Goal: Find specific page/section: Find specific page/section

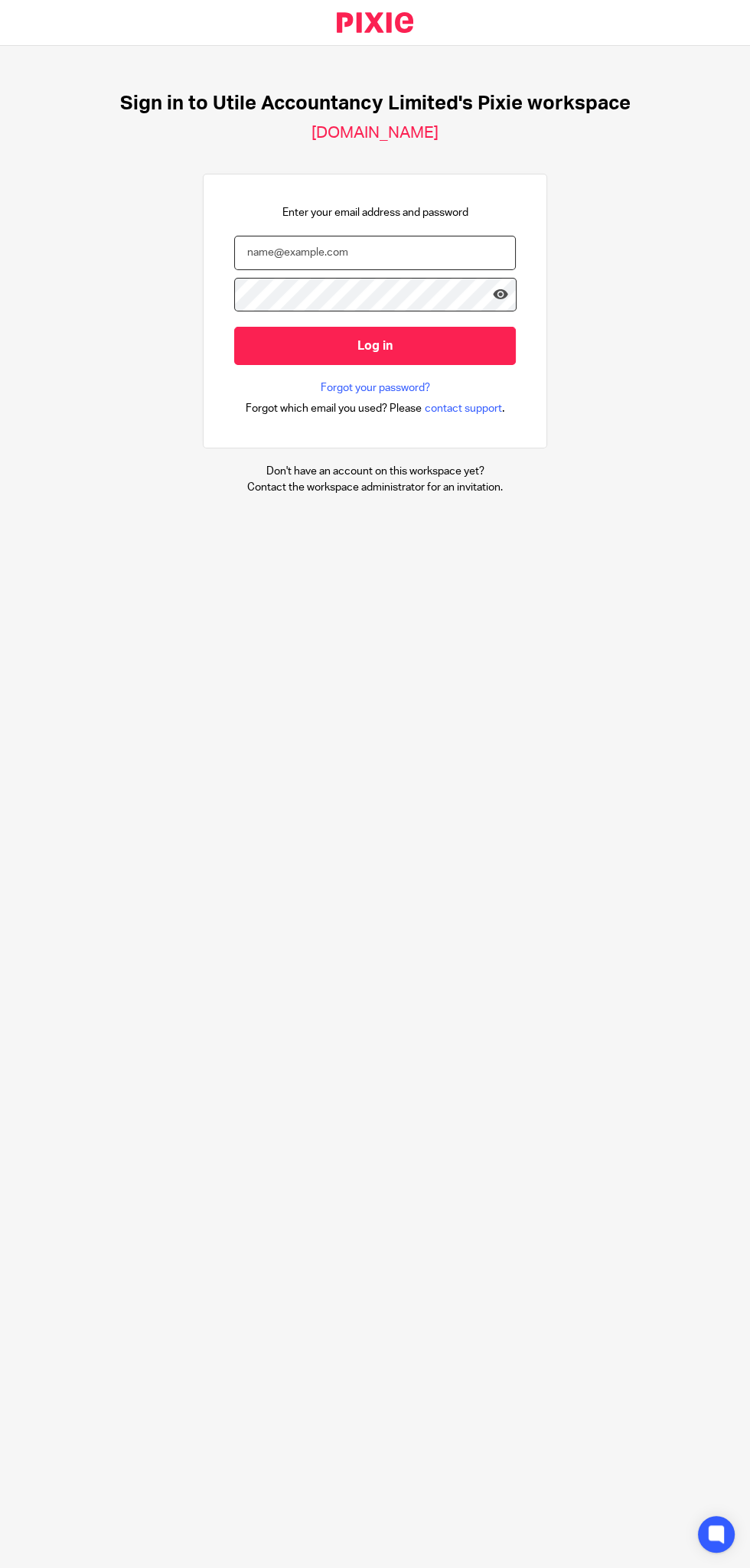
click at [310, 250] on input "email" at bounding box center [375, 253] width 282 height 34
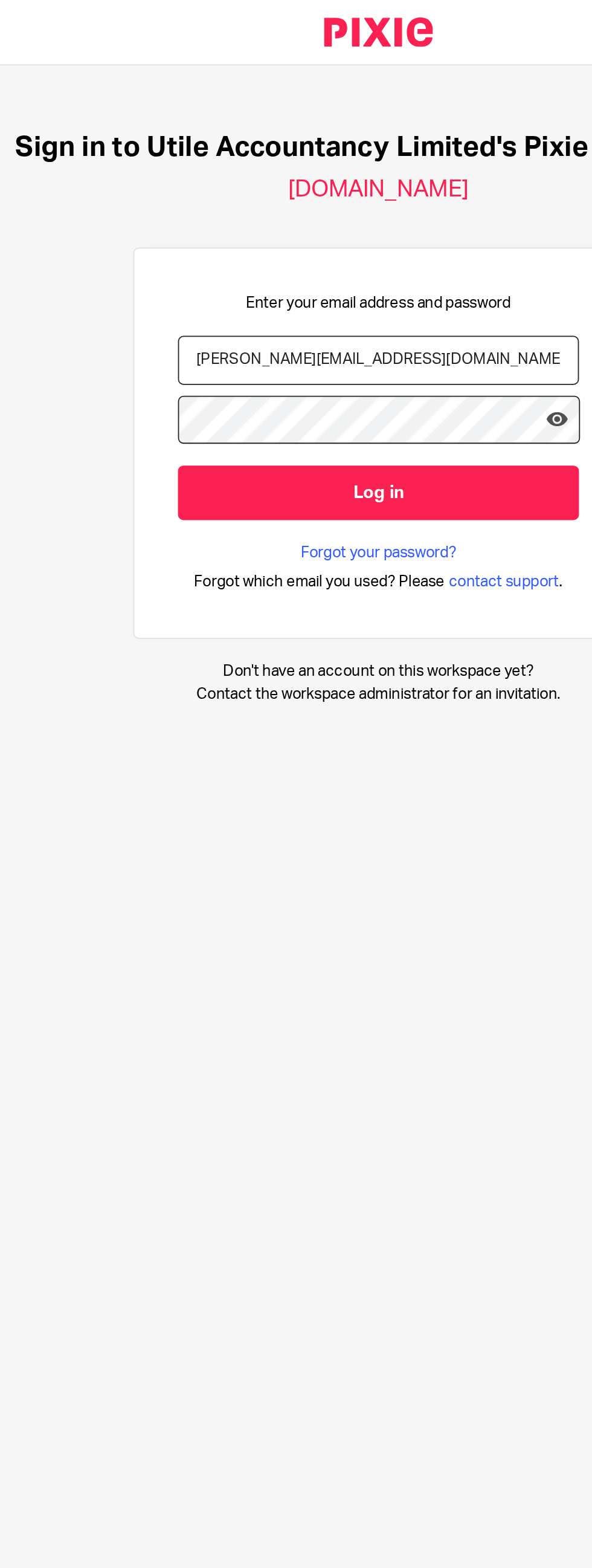
type input "[PERSON_NAME][EMAIL_ADDRESS][DOMAIN_NAME]"
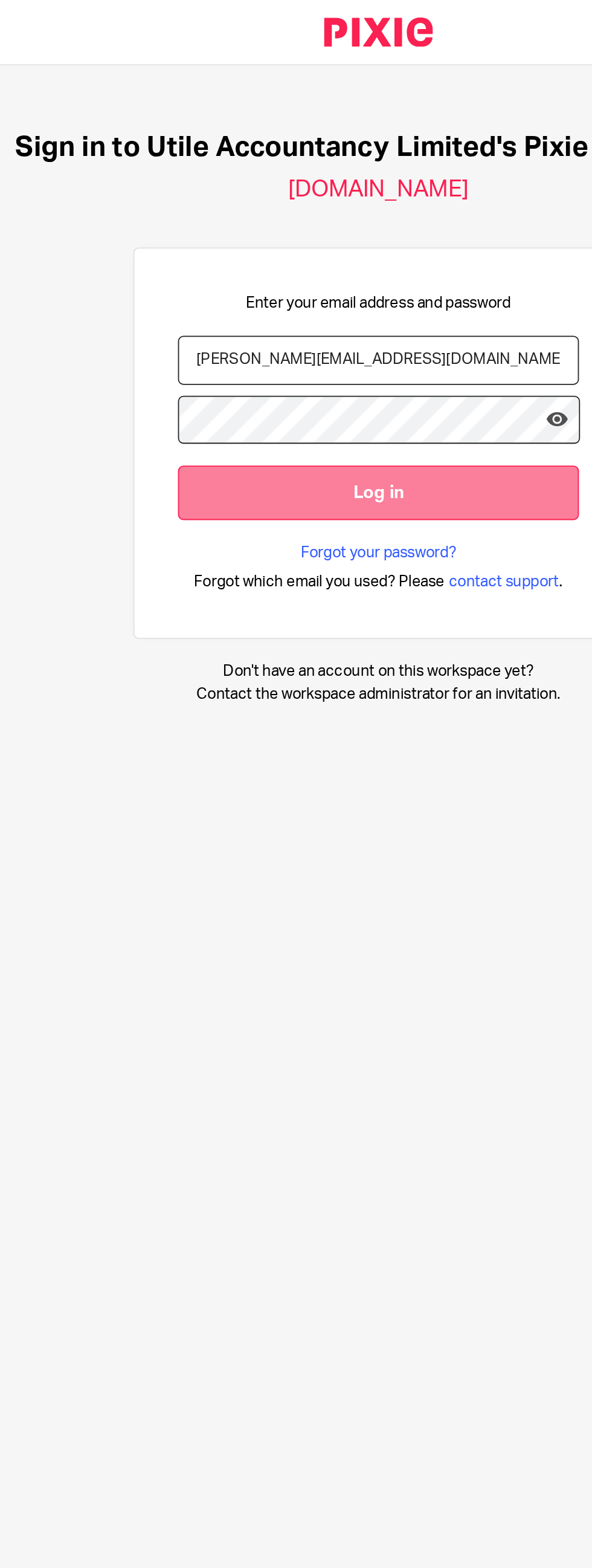
click at [210, 265] on input "Log in" at bounding box center [296, 273] width 223 height 30
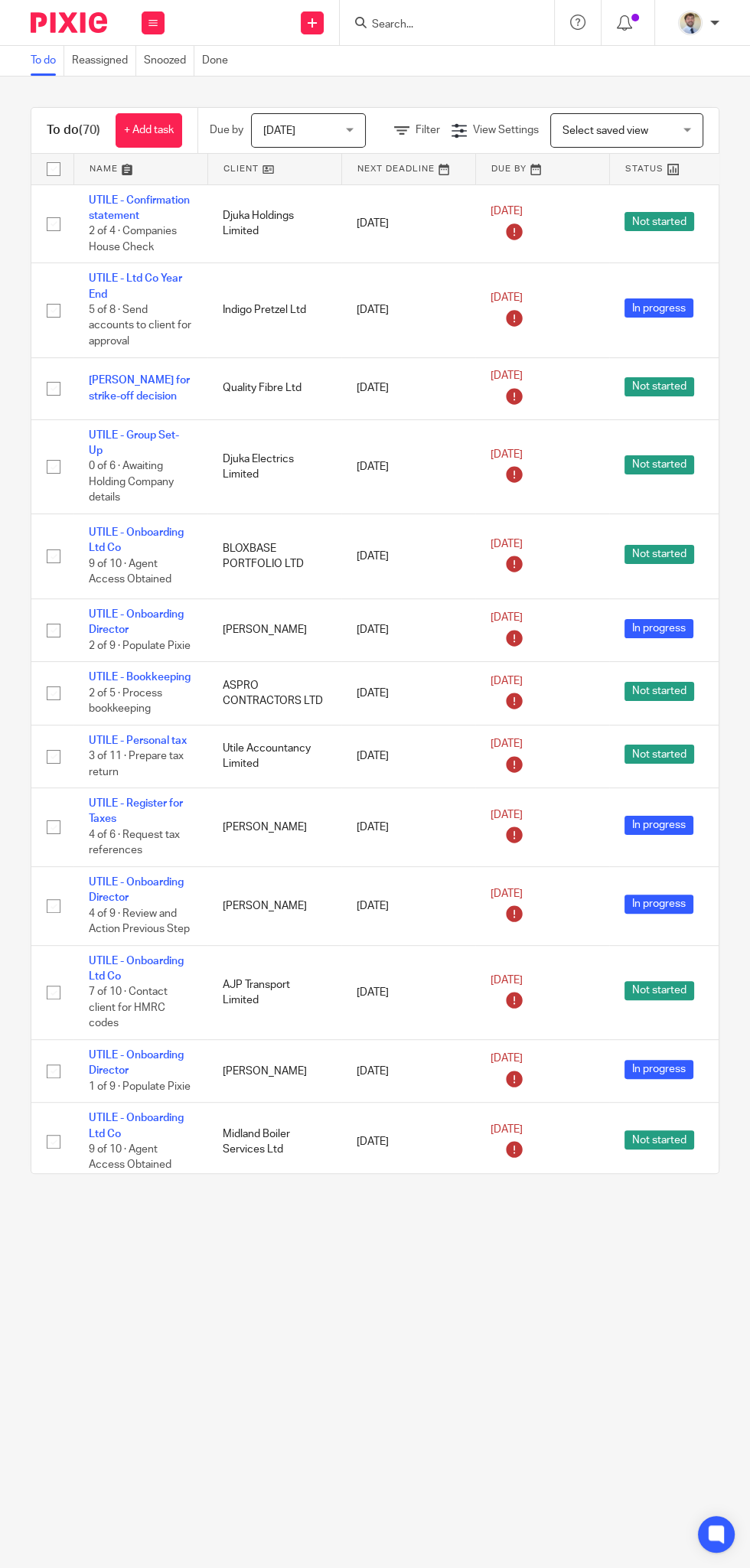
click at [403, 24] on input "Search" at bounding box center [439, 25] width 138 height 14
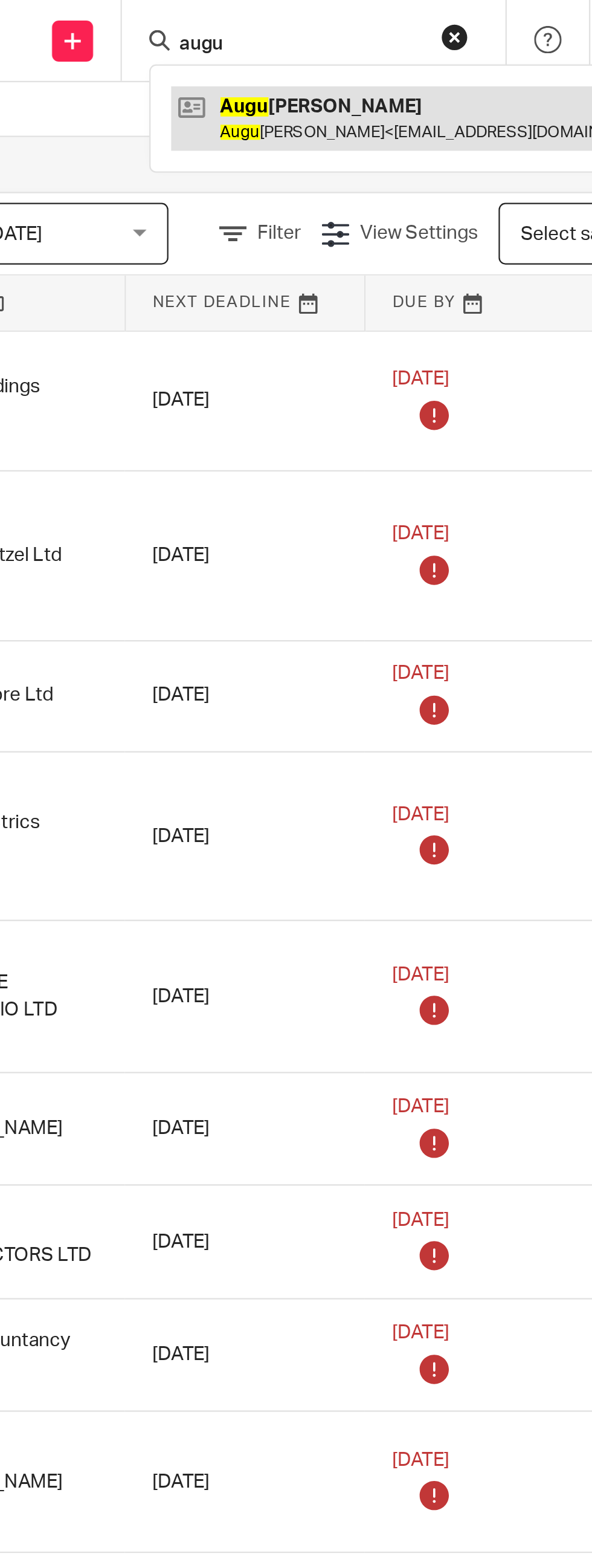
type input "augu"
click at [336, 55] on link at bounding box center [401, 51] width 222 height 28
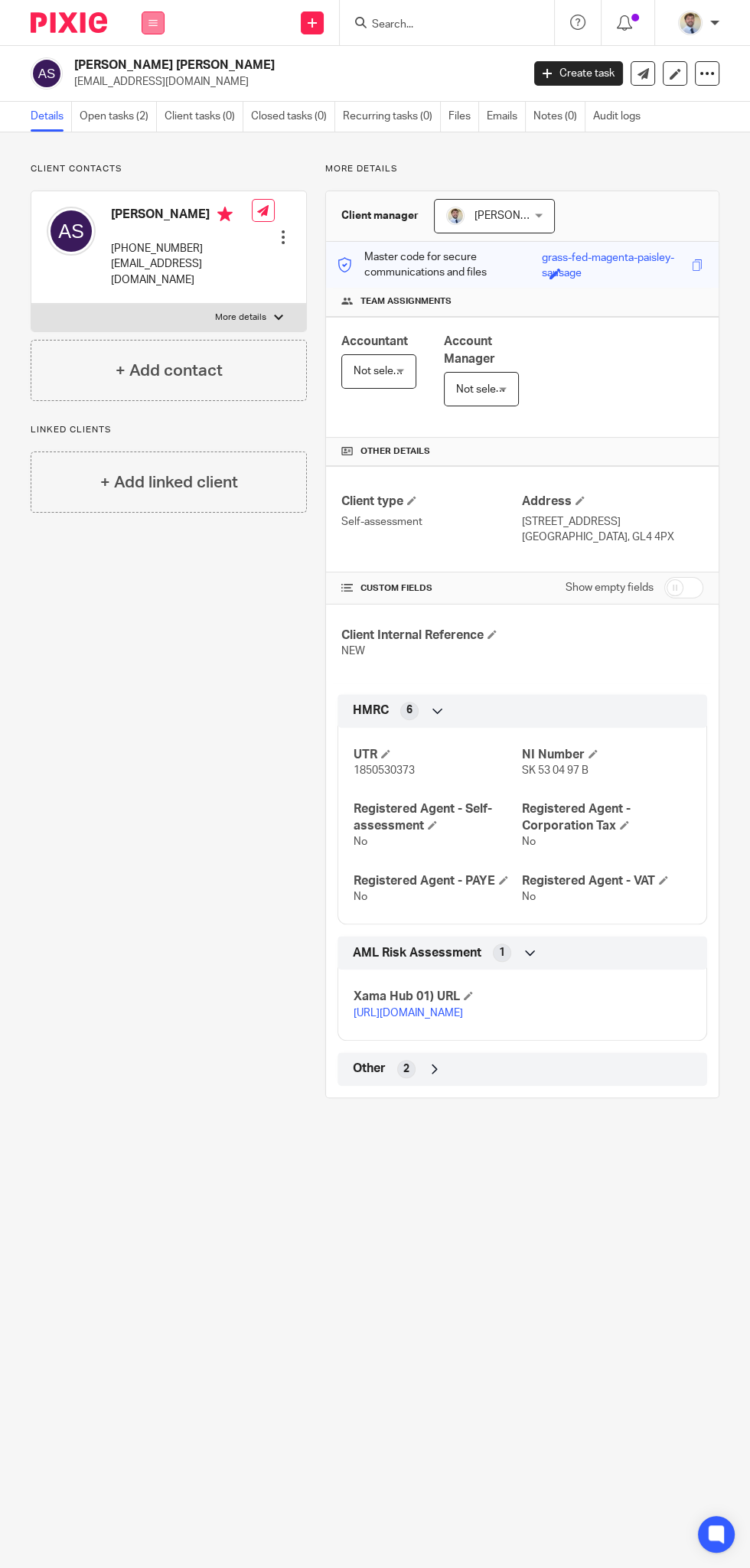
click at [153, 22] on icon at bounding box center [153, 22] width 9 height 9
click at [145, 93] on link "Email" at bounding box center [144, 93] width 25 height 10
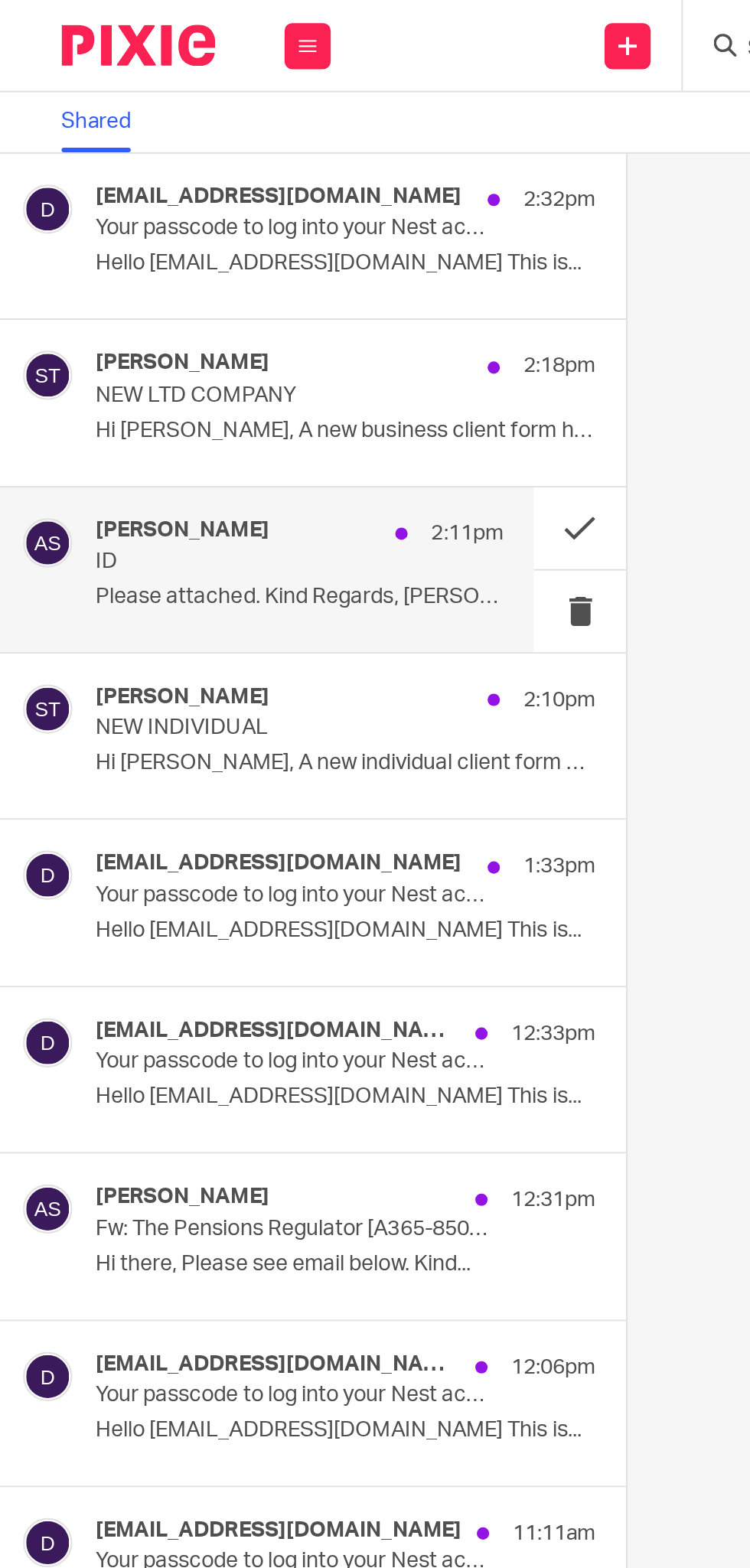
click at [123, 284] on p "ID" at bounding box center [128, 279] width 162 height 13
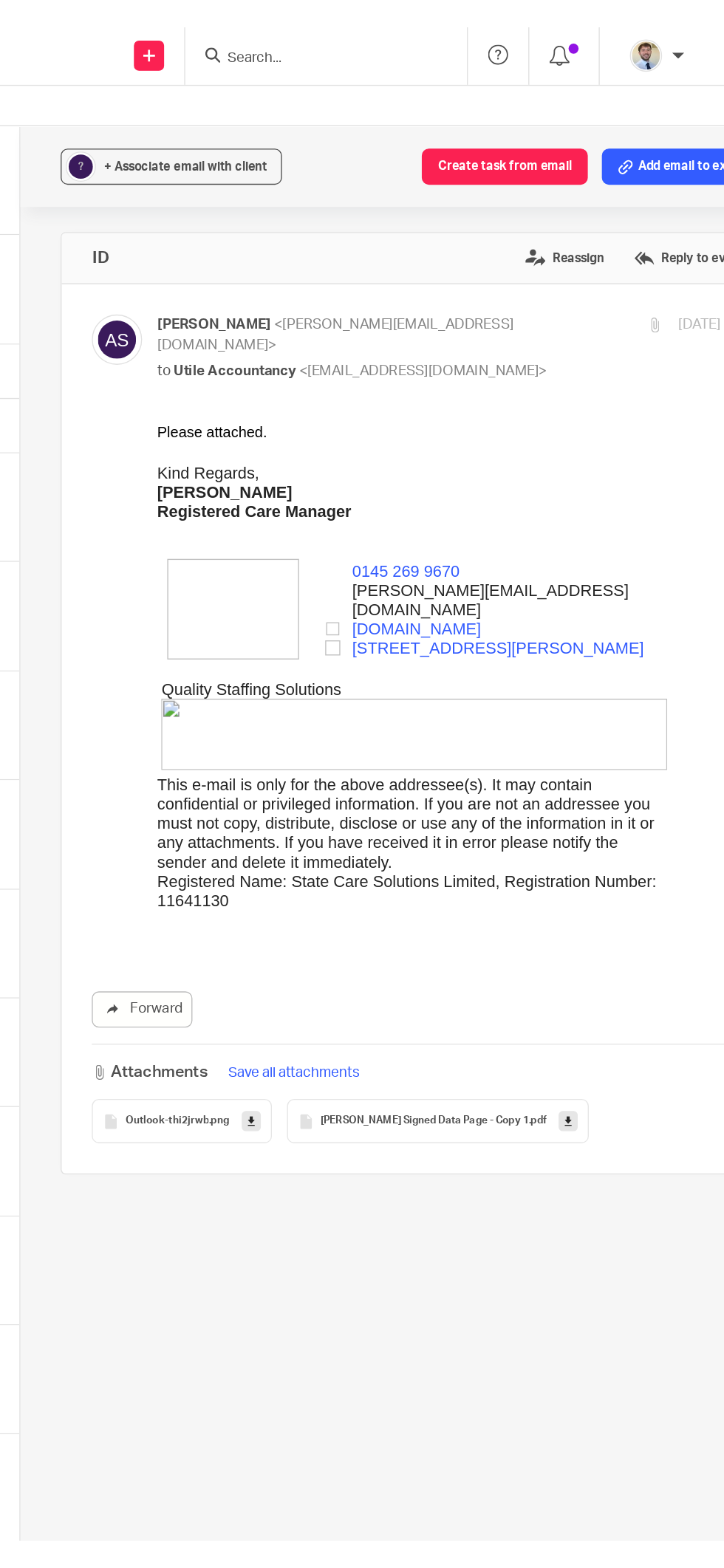
scroll to position [0, 95]
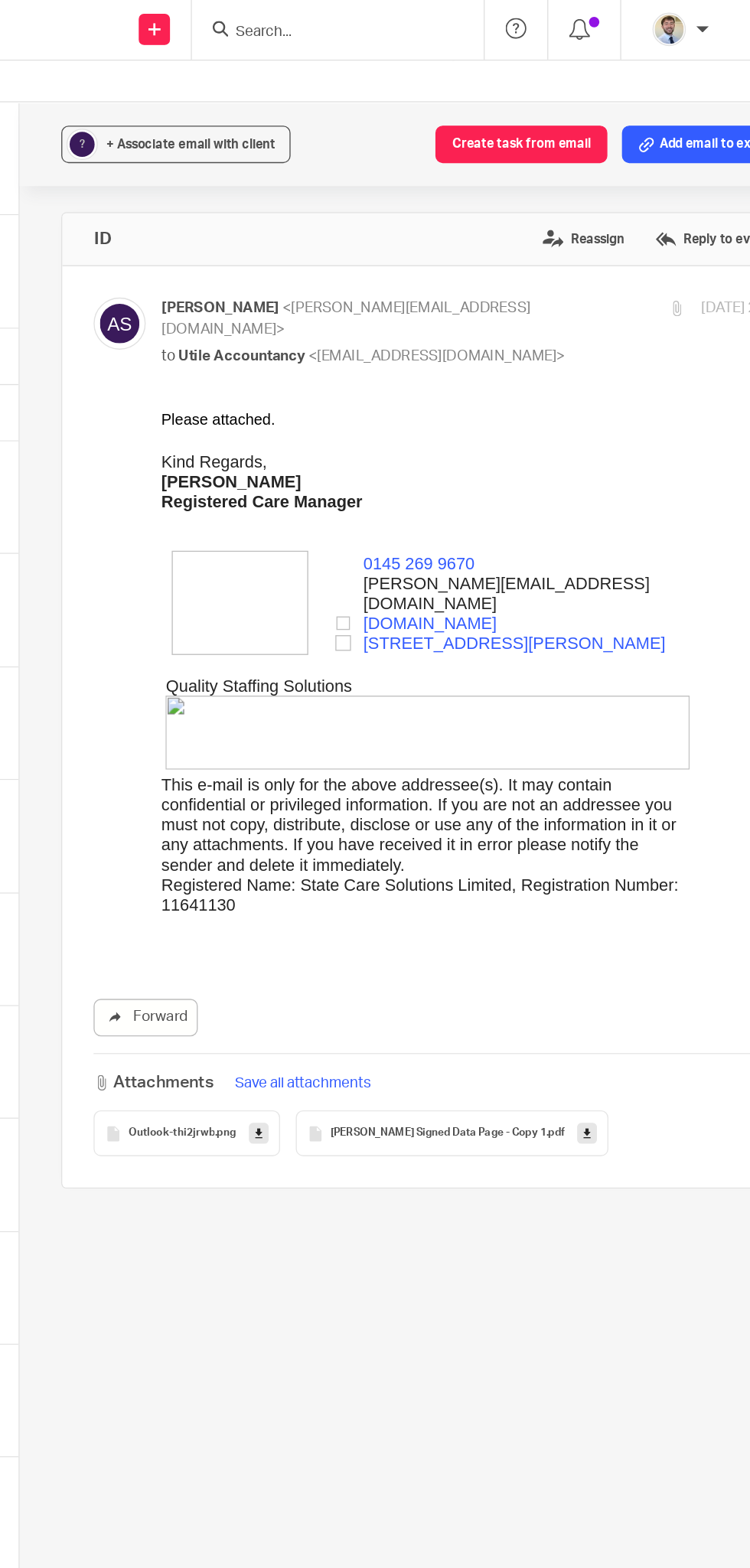
click at [623, 826] on link at bounding box center [630, 833] width 15 height 15
